Goal: Information Seeking & Learning: Learn about a topic

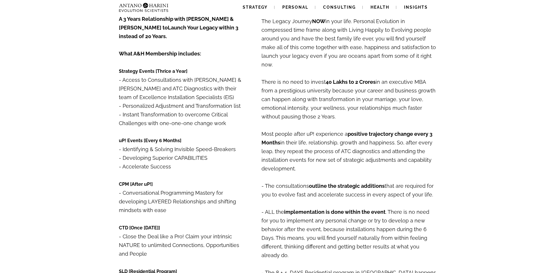
scroll to position [102, 0]
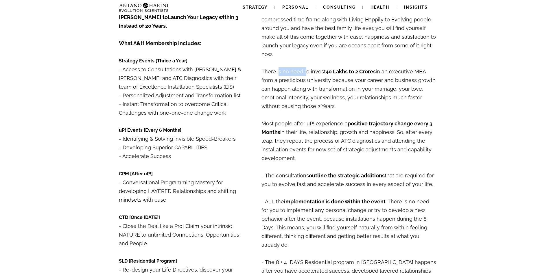
drag, startPoint x: 277, startPoint y: 64, endPoint x: 304, endPoint y: 60, distance: 27.4
click at [304, 60] on p "The Legacy Journey NOW in your life. Personal Evolution in compressed time fram…" at bounding box center [348, 84] width 175 height 173
drag, startPoint x: 365, startPoint y: 73, endPoint x: 397, endPoint y: 72, distance: 31.5
click at [397, 72] on p "The Legacy Journey NOW in your life. Personal Evolution in compressed time fram…" at bounding box center [348, 84] width 175 height 173
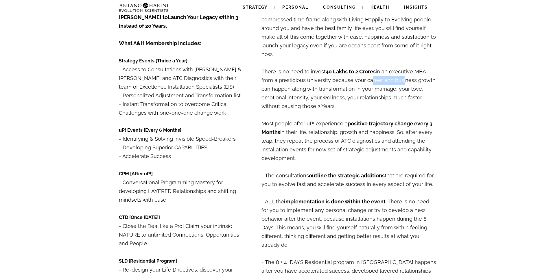
click at [397, 72] on p "The Legacy Journey NOW in your life. Personal Evolution in compressed time fram…" at bounding box center [348, 84] width 175 height 173
drag, startPoint x: 353, startPoint y: 79, endPoint x: 382, endPoint y: 79, distance: 28.9
click at [382, 79] on p "The Legacy Journey NOW in your life. Personal Evolution in compressed time fram…" at bounding box center [348, 84] width 175 height 173
drag, startPoint x: 271, startPoint y: 87, endPoint x: 295, endPoint y: 87, distance: 23.1
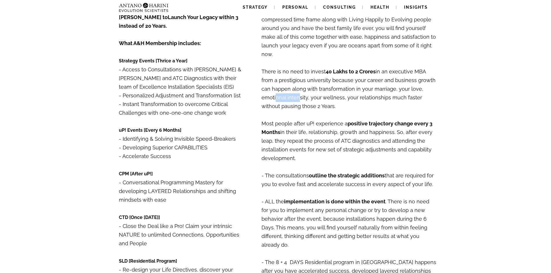
click at [295, 87] on p "The Legacy Journey NOW in your life. Personal Evolution in compressed time fram…" at bounding box center [348, 84] width 175 height 173
drag, startPoint x: 291, startPoint y: 64, endPoint x: 316, endPoint y: 63, distance: 25.2
click at [316, 63] on p "The Legacy Journey NOW in your life. Personal Evolution in compressed time fram…" at bounding box center [348, 84] width 175 height 173
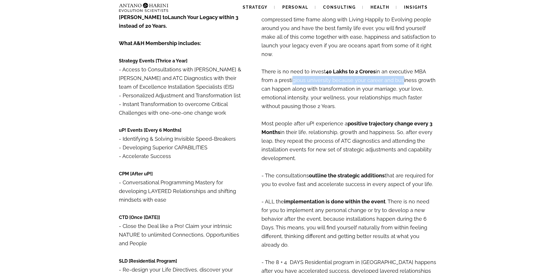
drag, startPoint x: 289, startPoint y: 69, endPoint x: 396, endPoint y: 72, distance: 107.6
click at [396, 72] on p "The Legacy Journey NOW in your life. Personal Evolution in compressed time fram…" at bounding box center [348, 84] width 175 height 173
drag, startPoint x: 303, startPoint y: 83, endPoint x: 346, endPoint y: 79, distance: 42.9
click at [346, 79] on p "The Legacy Journey NOW in your life. Personal Evolution in compressed time fram…" at bounding box center [348, 84] width 175 height 173
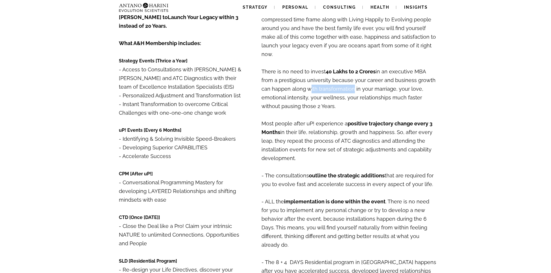
click at [346, 79] on p "The Legacy Journey NOW in your life. Personal Evolution in compressed time fram…" at bounding box center [348, 84] width 175 height 173
drag, startPoint x: 346, startPoint y: 79, endPoint x: 384, endPoint y: 77, distance: 38.2
click at [384, 77] on p "The Legacy Journey NOW in your life. Personal Evolution in compressed time fram…" at bounding box center [348, 84] width 175 height 173
drag, startPoint x: 283, startPoint y: 93, endPoint x: 344, endPoint y: 89, distance: 60.8
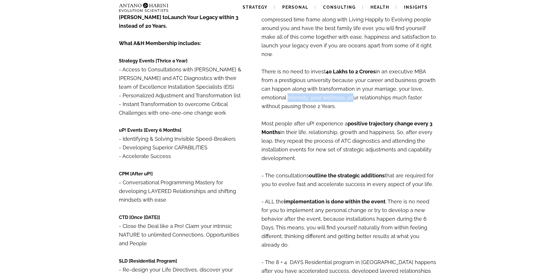
click at [344, 89] on p "The Legacy Journey NOW in your life. Personal Evolution in compressed time fram…" at bounding box center [348, 84] width 175 height 173
drag, startPoint x: 344, startPoint y: 89, endPoint x: 365, endPoint y: 88, distance: 20.8
click at [365, 88] on p "The Legacy Journey NOW in your life. Personal Evolution in compressed time fram…" at bounding box center [348, 84] width 175 height 173
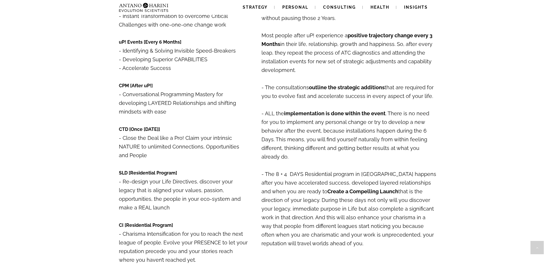
scroll to position [154, 0]
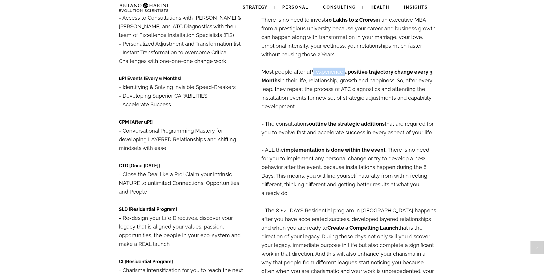
drag, startPoint x: 309, startPoint y: 62, endPoint x: 341, endPoint y: 62, distance: 32.1
click at [341, 62] on p "The Legacy Journey NOW in your life. Personal Evolution in compressed time fram…" at bounding box center [348, 32] width 175 height 173
drag, startPoint x: 284, startPoint y: 73, endPoint x: 387, endPoint y: 72, distance: 102.6
click at [387, 72] on p "The Legacy Journey NOW in your life. Personal Evolution in compressed time fram…" at bounding box center [348, 32] width 175 height 173
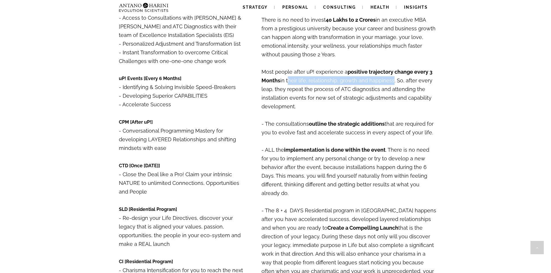
click at [387, 72] on p "The Legacy Journey NOW in your life. Personal Evolution in compressed time fram…" at bounding box center [348, 32] width 175 height 173
drag, startPoint x: 294, startPoint y: 81, endPoint x: 366, endPoint y: 81, distance: 72.6
click at [366, 81] on p "The Legacy Journey NOW in your life. Personal Evolution in compressed time fram…" at bounding box center [348, 32] width 175 height 173
drag, startPoint x: 293, startPoint y: 89, endPoint x: 372, endPoint y: 91, distance: 79.2
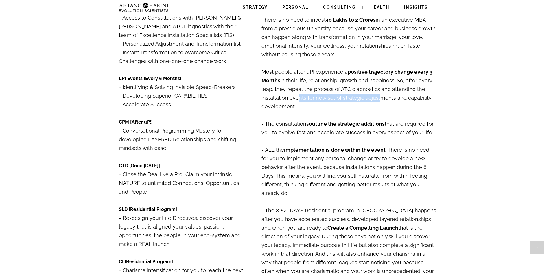
click at [372, 91] on p "The Legacy Journey NOW in your life. Personal Evolution in compressed time fram…" at bounding box center [348, 32] width 175 height 173
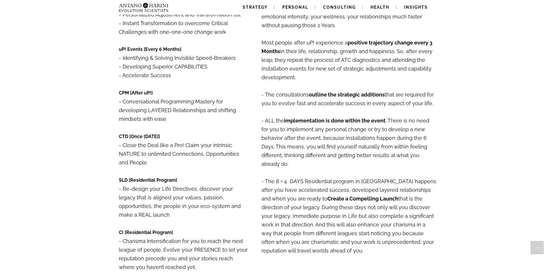
scroll to position [188, 0]
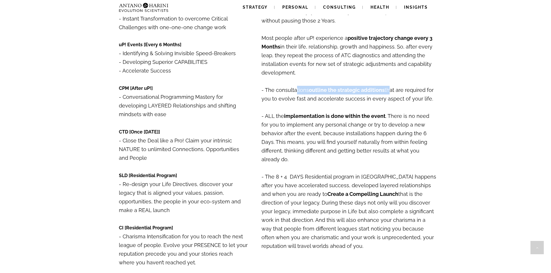
drag, startPoint x: 293, startPoint y: 82, endPoint x: 384, endPoint y: 84, distance: 91.1
click at [384, 86] on p "- The consultations outline the strategic additions that are required for you t…" at bounding box center [348, 94] width 175 height 17
drag, startPoint x: 277, startPoint y: 90, endPoint x: 333, endPoint y: 90, distance: 56.1
click at [333, 90] on p "- The consultations outline the strategic additions that are required for you t…" at bounding box center [348, 94] width 175 height 17
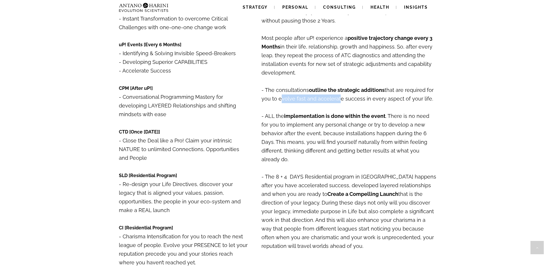
click at [333, 90] on p "- The consultations outline the strategic additions that are required for you t…" at bounding box center [348, 94] width 175 height 17
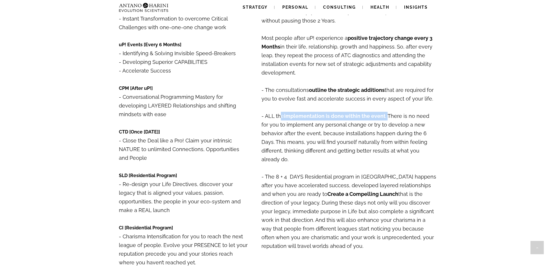
drag, startPoint x: 277, startPoint y: 110, endPoint x: 384, endPoint y: 108, distance: 107.3
click at [384, 112] on p "- ALL the implementation is done within the event . There is no need for you to…" at bounding box center [348, 185] width 175 height 147
drag, startPoint x: 296, startPoint y: 114, endPoint x: 371, endPoint y: 118, distance: 75.5
click at [371, 118] on p "- ALL the implementation is done within the event . There is no need for you to…" at bounding box center [348, 185] width 175 height 147
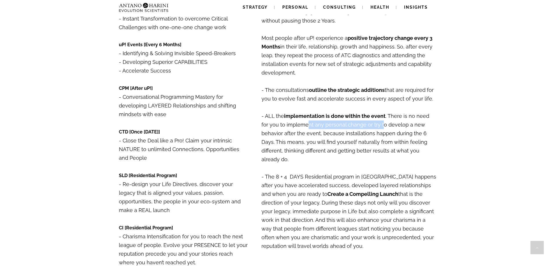
click at [371, 118] on p "- ALL the implementation is done within the event . There is no need for you to…" at bounding box center [348, 185] width 175 height 147
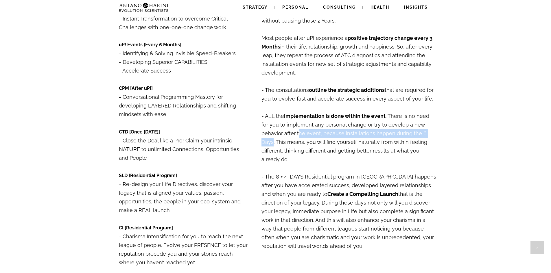
drag, startPoint x: 273, startPoint y: 125, endPoint x: 413, endPoint y: 126, distance: 140.5
click at [413, 126] on p "- ALL the implementation is done within the event . There is no need for you to…" at bounding box center [348, 185] width 175 height 147
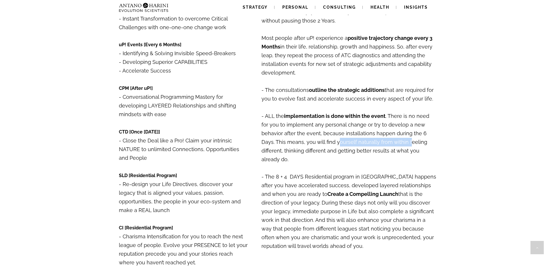
drag, startPoint x: 310, startPoint y: 132, endPoint x: 380, endPoint y: 132, distance: 70.0
click at [380, 132] on p "- ALL the implementation is done within the event . There is no need for you to…" at bounding box center [348, 185] width 175 height 147
drag, startPoint x: 276, startPoint y: 145, endPoint x: 320, endPoint y: 142, distance: 44.3
click at [320, 142] on p "- ALL the implementation is done within the event . There is no need for you to…" at bounding box center [348, 185] width 175 height 147
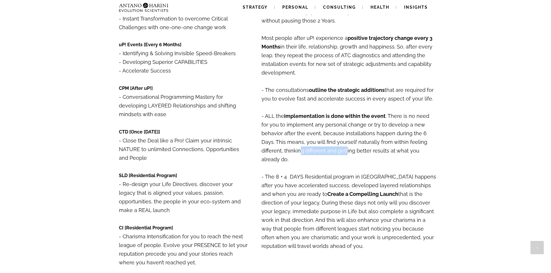
click at [320, 142] on p "- ALL the implementation is done within the event . There is no need for you to…" at bounding box center [348, 185] width 175 height 147
drag, startPoint x: 341, startPoint y: 137, endPoint x: 372, endPoint y: 134, distance: 31.0
click at [372, 134] on p "- ALL the implementation is done within the event . There is no need for you to…" at bounding box center [348, 185] width 175 height 147
drag, startPoint x: 372, startPoint y: 134, endPoint x: 395, endPoint y: 134, distance: 23.1
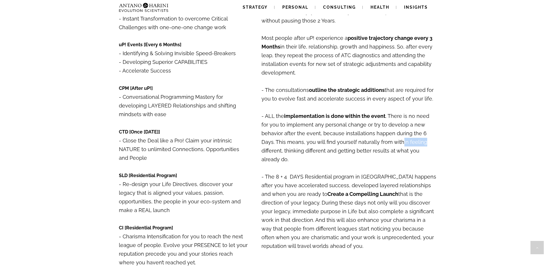
click at [395, 134] on p "- ALL the implementation is done within the event . There is no need for you to…" at bounding box center [348, 185] width 175 height 147
drag, startPoint x: 278, startPoint y: 142, endPoint x: 353, endPoint y: 142, distance: 75.5
click at [353, 142] on p "- ALL the implementation is done within the event . There is no need for you to…" at bounding box center [348, 185] width 175 height 147
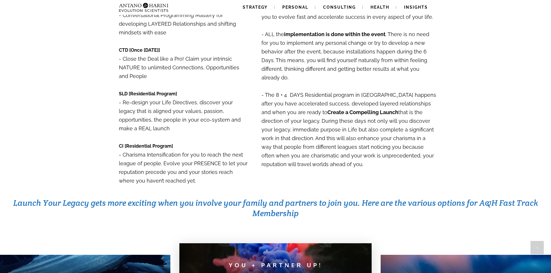
scroll to position [271, 0]
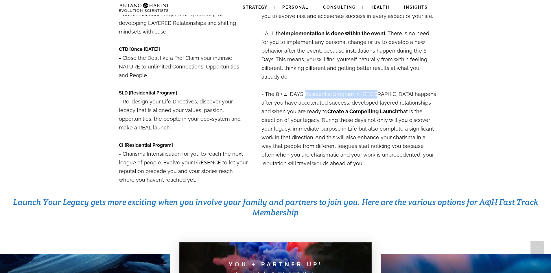
drag, startPoint x: 302, startPoint y: 78, endPoint x: 367, endPoint y: 81, distance: 64.5
click at [367, 81] on p "- ALL the implementation is done within the event . There is no need for you to…" at bounding box center [348, 102] width 175 height 147
drag, startPoint x: 276, startPoint y: 78, endPoint x: 399, endPoint y: 77, distance: 122.9
click at [399, 77] on p "- ALL the implementation is done within the event . There is no need for you to…" at bounding box center [348, 102] width 175 height 147
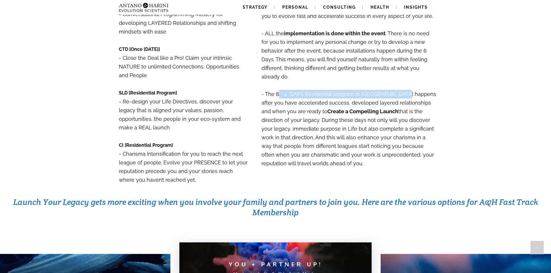
click at [399, 77] on p "- ALL the implementation is done within the event . There is no need for you to…" at bounding box center [348, 102] width 175 height 147
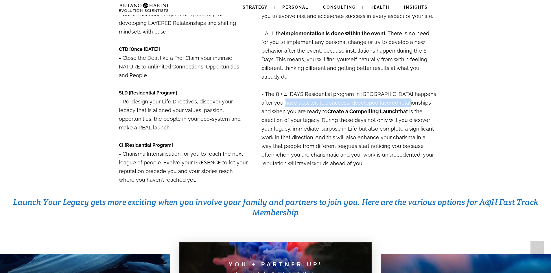
drag, startPoint x: 284, startPoint y: 86, endPoint x: 403, endPoint y: 83, distance: 119.4
click at [403, 83] on p "- ALL the implementation is done within the event . There is no need for you to…" at bounding box center [348, 102] width 175 height 147
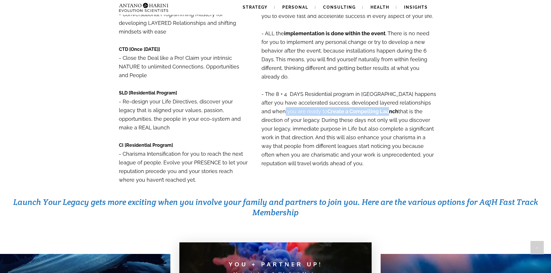
drag, startPoint x: 279, startPoint y: 95, endPoint x: 361, endPoint y: 97, distance: 82.4
click at [361, 97] on p "- ALL the implementation is done within the event . There is no need for you to…" at bounding box center [348, 102] width 175 height 147
click at [361, 108] on strong "Create a Compelling Launch" at bounding box center [362, 111] width 71 height 6
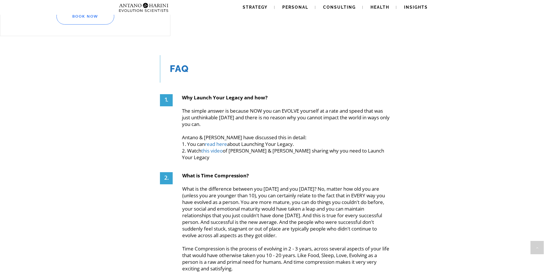
scroll to position [714, 0]
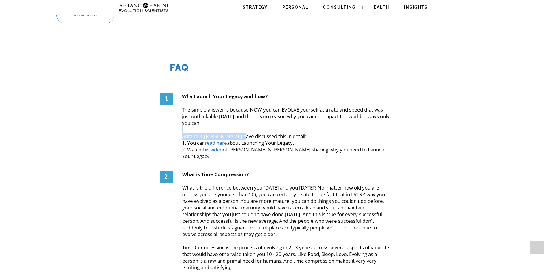
drag, startPoint x: 238, startPoint y: 117, endPoint x: 281, endPoint y: 112, distance: 42.8
click at [281, 112] on div "Why Launch Your Legacy and how? The simple answer is because NOW you can EVOLVE…" at bounding box center [286, 126] width 209 height 66
click at [281, 126] on p at bounding box center [286, 129] width 209 height 7
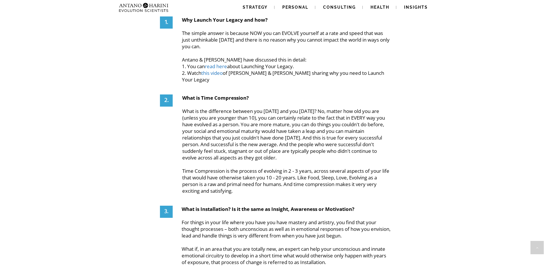
scroll to position [818, 0]
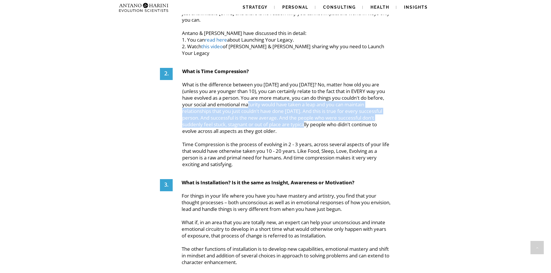
drag, startPoint x: 255, startPoint y: 79, endPoint x: 295, endPoint y: 98, distance: 44.7
click at [295, 98] on p "What is Time Compression? What is the difference between you [DATE] and you [DA…" at bounding box center [286, 101] width 209 height 66
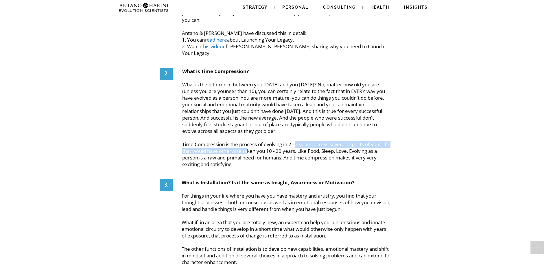
drag, startPoint x: 258, startPoint y: 125, endPoint x: 298, endPoint y: 123, distance: 40.0
click at [298, 141] on p "Time Compression is the process of evolving in 2 - 3 years, across several aspe…" at bounding box center [286, 154] width 209 height 27
drag, startPoint x: 317, startPoint y: 122, endPoint x: 342, endPoint y: 120, distance: 25.2
click at [342, 141] on p "Time Compression is the process of evolving in 2 - 3 years, across several aspe…" at bounding box center [286, 154] width 209 height 27
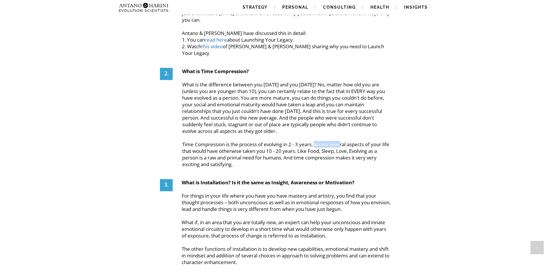
click at [342, 141] on p "Time Compression is the process of evolving in 2 - 3 years, across several aspe…" at bounding box center [286, 154] width 209 height 27
drag, startPoint x: 300, startPoint y: 130, endPoint x: 339, endPoint y: 130, distance: 39.6
click at [339, 141] on p "Time Compression is the process of evolving in 2 - 3 years, across several aspe…" at bounding box center [286, 154] width 209 height 27
drag, startPoint x: 339, startPoint y: 130, endPoint x: 365, endPoint y: 127, distance: 25.9
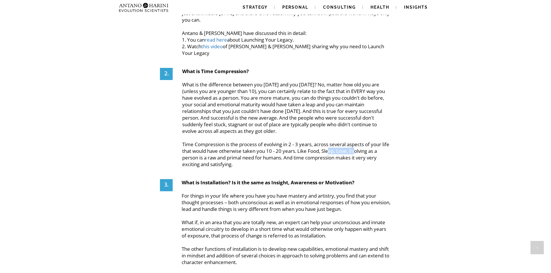
click at [365, 141] on p "Time Compression is the process of evolving in 2 - 3 years, across several aspe…" at bounding box center [286, 154] width 209 height 27
drag, startPoint x: 228, startPoint y: 134, endPoint x: 256, endPoint y: 135, distance: 28.0
click at [256, 141] on p "Time Compression is the process of evolving in 2 - 3 years, across several aspe…" at bounding box center [286, 154] width 209 height 27
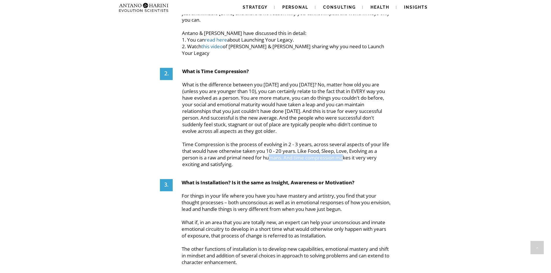
drag, startPoint x: 270, startPoint y: 134, endPoint x: 345, endPoint y: 135, distance: 75.5
click at [345, 141] on p "Time Compression is the process of evolving in 2 - 3 years, across several aspe…" at bounding box center [286, 154] width 209 height 27
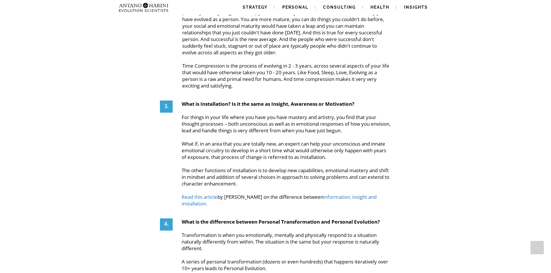
scroll to position [897, 0]
drag, startPoint x: 218, startPoint y: 84, endPoint x: 314, endPoint y: 95, distance: 96.9
click at [314, 100] on div "What is Installation? Is it the same as Insight, Awareness or Motivation? For t…" at bounding box center [286, 153] width 209 height 106
click at [314, 113] on p "For things in your life where you have you have mastery and artistry, you find …" at bounding box center [286, 123] width 209 height 20
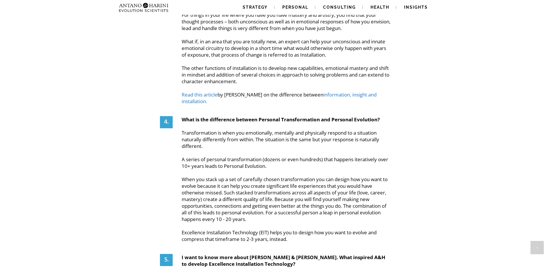
scroll to position [999, 0]
drag, startPoint x: 250, startPoint y: 103, endPoint x: 317, endPoint y: 103, distance: 66.5
click at [317, 129] on p "Transformation is when you emotionally, mentally and physically respond to a si…" at bounding box center [286, 139] width 209 height 20
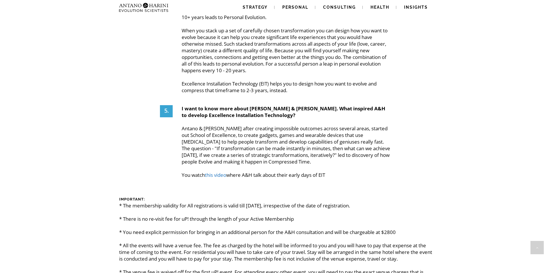
scroll to position [1151, 0]
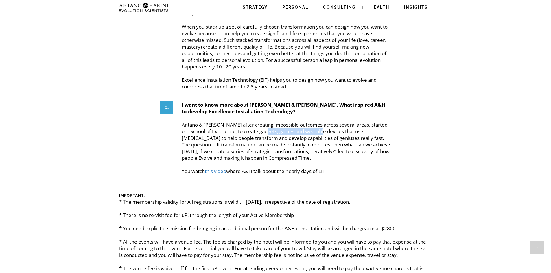
drag, startPoint x: 276, startPoint y: 99, endPoint x: 332, endPoint y: 103, distance: 56.2
click at [332, 121] on p "Antano & [PERSON_NAME] after creating impossible outcomes across several areas,…" at bounding box center [286, 147] width 209 height 53
drag, startPoint x: 195, startPoint y: 81, endPoint x: 280, endPoint y: 84, distance: 85.6
click at [280, 101] on div "I want to know more about [PERSON_NAME] & [PERSON_NAME]. What inspired A&H to d…" at bounding box center [286, 137] width 209 height 73
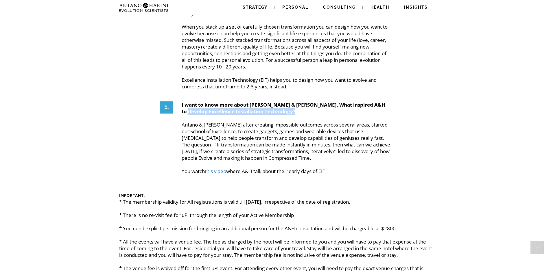
click at [280, 115] on p at bounding box center [286, 118] width 209 height 7
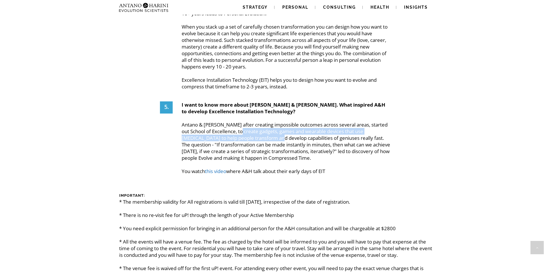
drag, startPoint x: 249, startPoint y: 99, endPoint x: 284, endPoint y: 105, distance: 34.7
click at [284, 121] on p "Antano & [PERSON_NAME] after creating impossible outcomes across several areas,…" at bounding box center [286, 147] width 209 height 53
drag, startPoint x: 266, startPoint y: 99, endPoint x: 340, endPoint y: 101, distance: 73.5
click at [340, 121] on p "Antano & [PERSON_NAME] after creating impossible outcomes across several areas,…" at bounding box center [286, 147] width 209 height 53
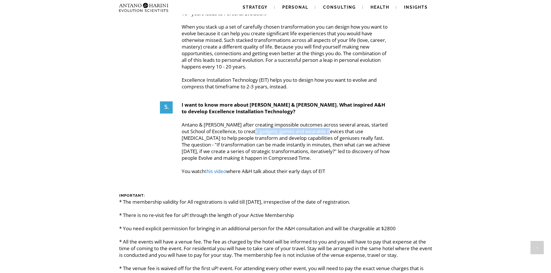
click at [340, 121] on p "Antano & [PERSON_NAME] after creating impossible outcomes across several areas,…" at bounding box center [286, 147] width 209 height 53
drag, startPoint x: 202, startPoint y: 106, endPoint x: 250, endPoint y: 106, distance: 48.0
click at [250, 121] on p "Antano & [PERSON_NAME] after creating impossible outcomes across several areas,…" at bounding box center [286, 147] width 209 height 53
drag, startPoint x: 250, startPoint y: 106, endPoint x: 361, endPoint y: 108, distance: 111.0
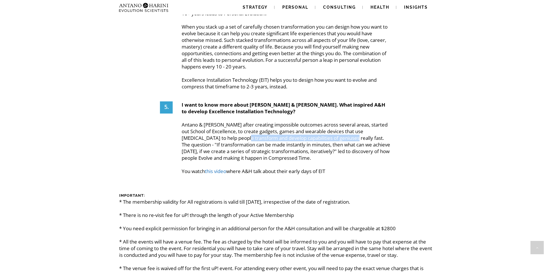
click at [361, 121] on p "Antano & [PERSON_NAME] after creating impossible outcomes across several areas,…" at bounding box center [286, 147] width 209 height 53
